Goal: Book appointment/travel/reservation

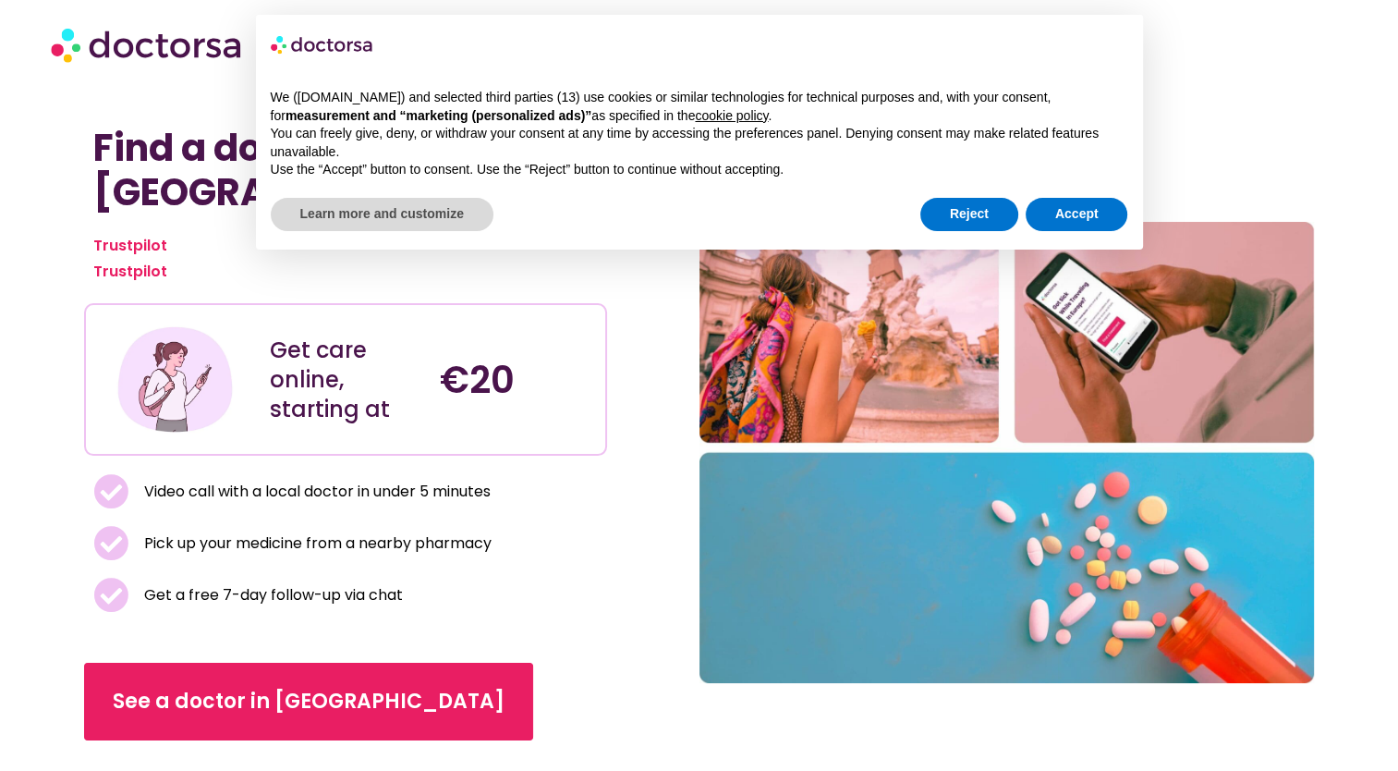
scroll to position [17, 0]
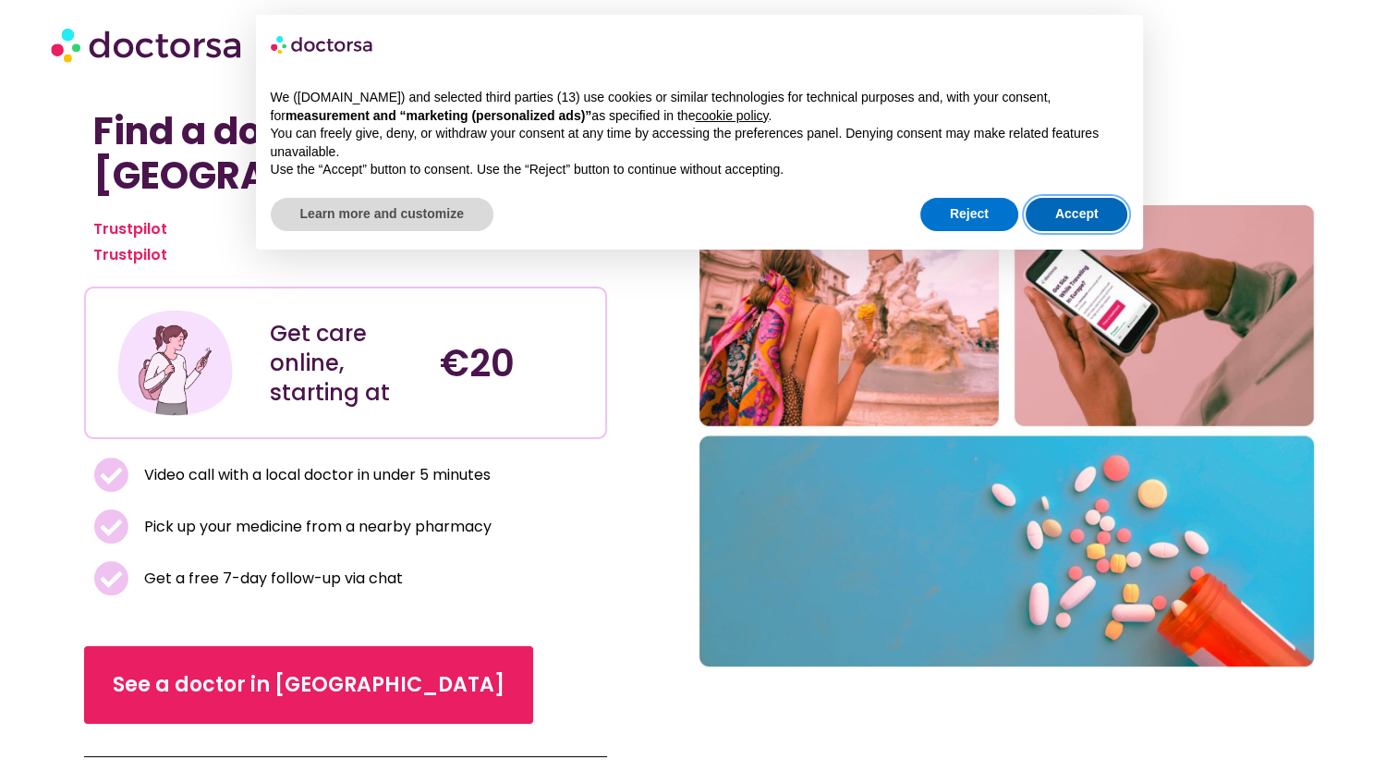
click at [1065, 212] on button "Accept" at bounding box center [1077, 214] width 103 height 33
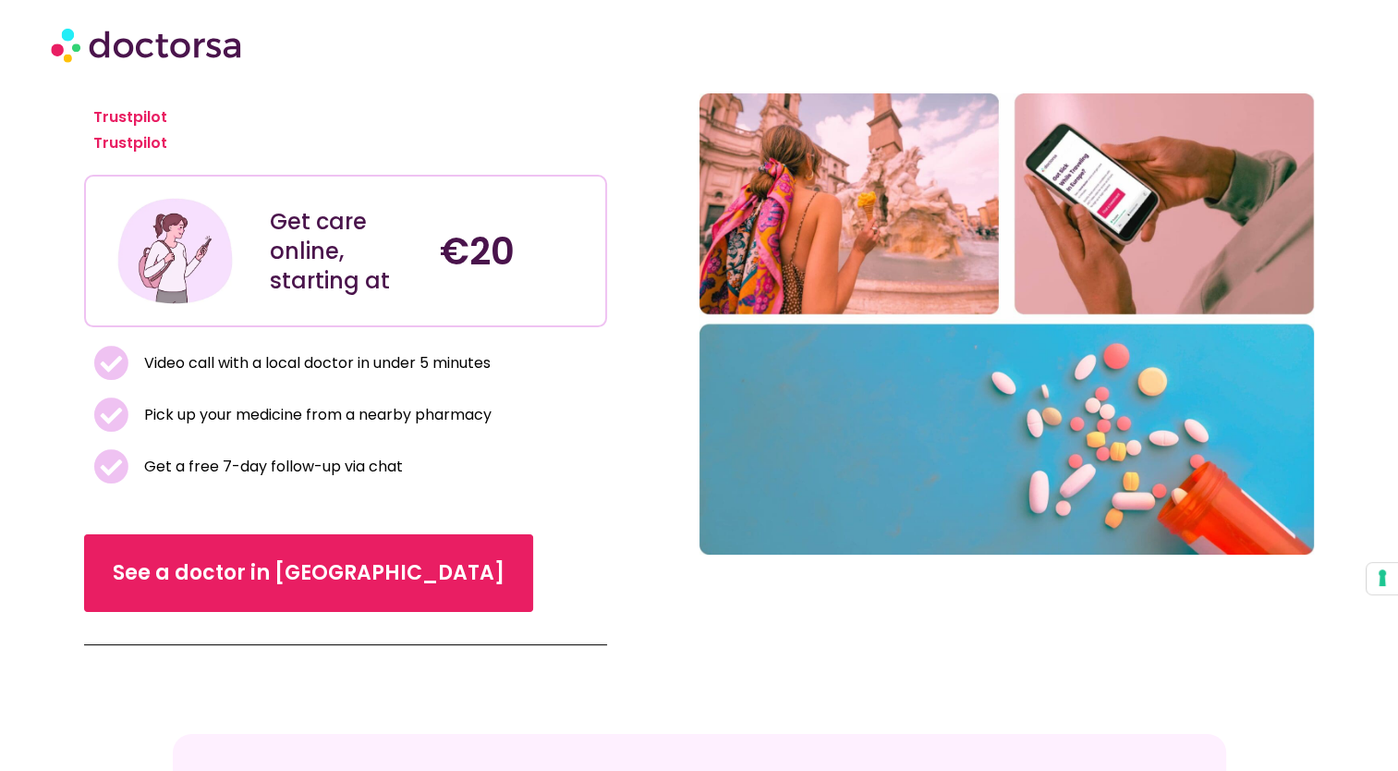
scroll to position [133, 0]
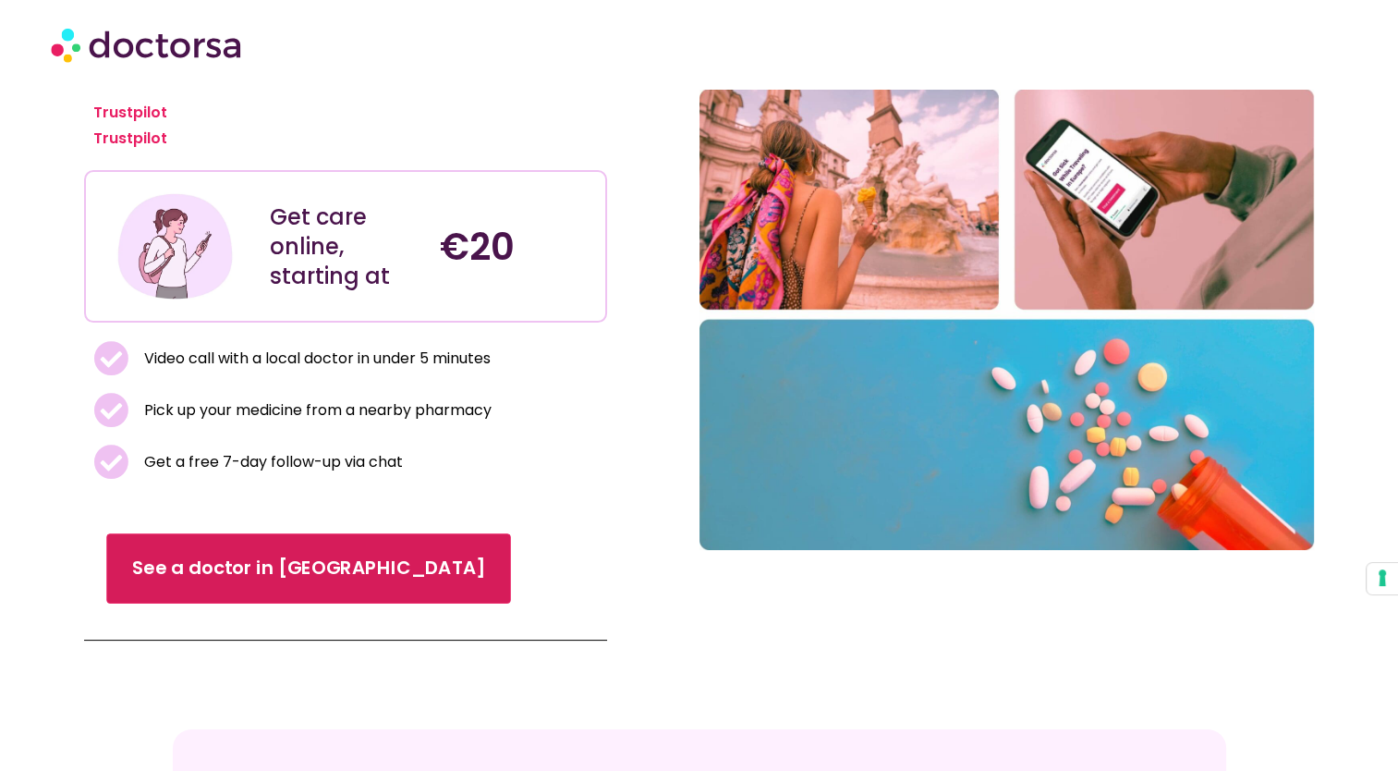
click at [240, 572] on span "See a doctor in [GEOGRAPHIC_DATA]" at bounding box center [308, 568] width 353 height 27
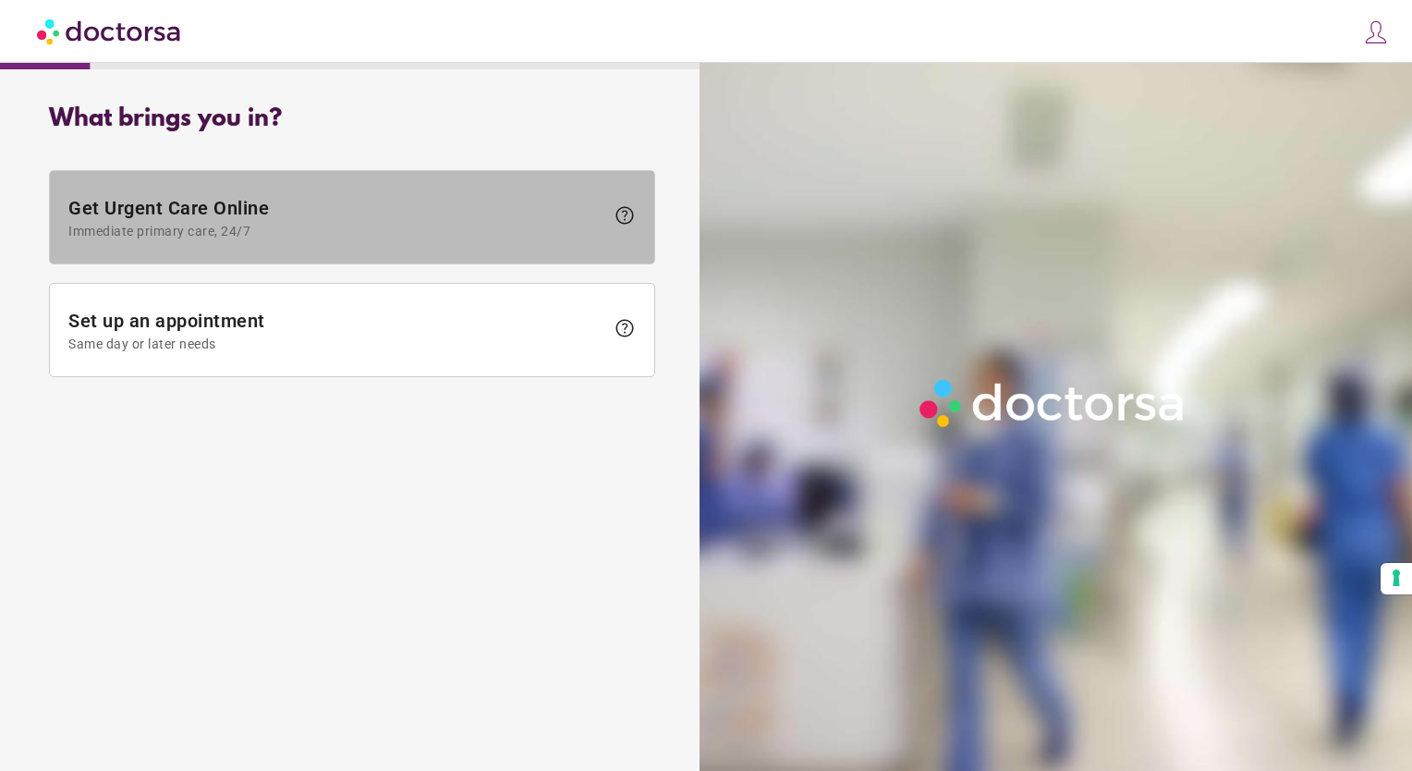
click at [353, 216] on span "Get Urgent Care Online Immediate primary care, 24/7" at bounding box center [336, 218] width 536 height 42
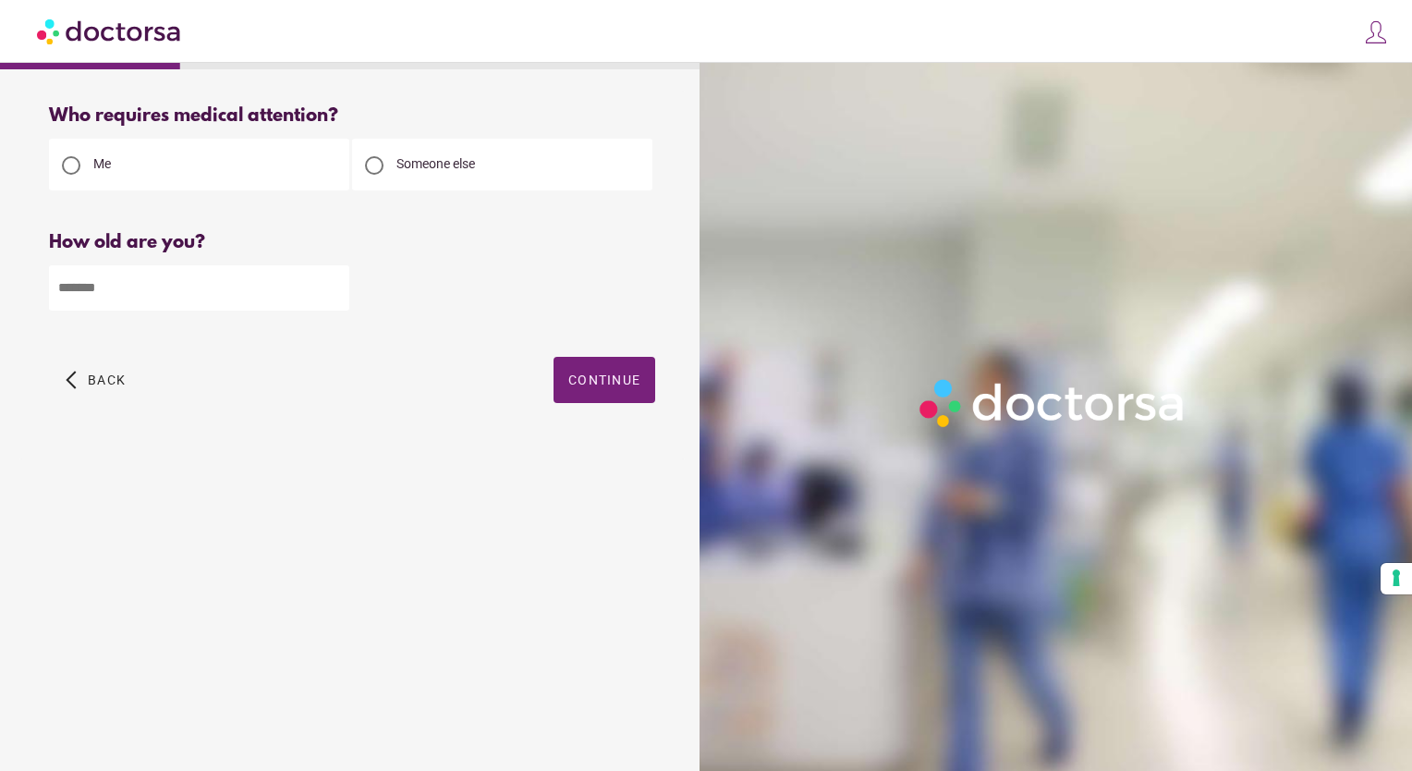
click at [166, 298] on input "number" at bounding box center [199, 287] width 300 height 45
